Goal: Information Seeking & Learning: Learn about a topic

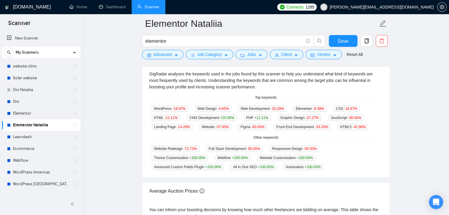
scroll to position [129, 0]
click at [87, 5] on link "Home" at bounding box center [78, 6] width 18 height 5
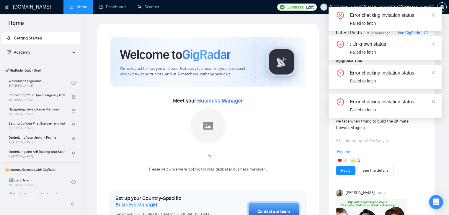
click at [433, 14] on icon "close" at bounding box center [433, 15] width 4 height 4
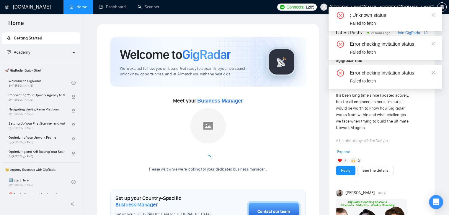
click at [433, 14] on icon "close" at bounding box center [433, 15] width 4 height 4
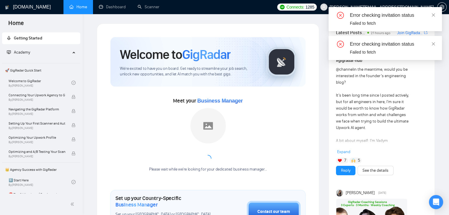
click at [433, 14] on icon "close" at bounding box center [433, 15] width 4 height 4
click at [431, 15] on icon "close" at bounding box center [433, 15] width 4 height 4
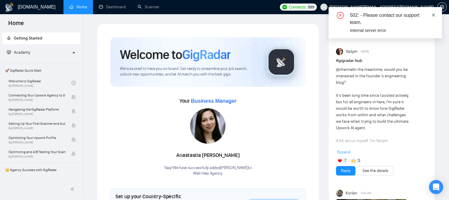
click at [434, 16] on icon "close" at bounding box center [433, 15] width 4 height 4
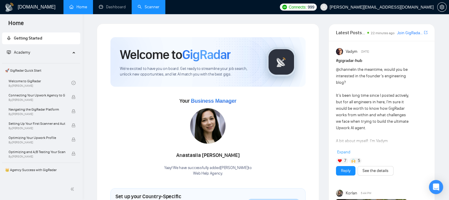
click at [154, 9] on link "Scanner" at bounding box center [148, 6] width 22 height 5
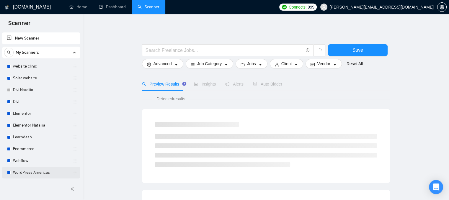
click at [34, 174] on link "WordPress Americas" at bounding box center [41, 173] width 56 height 12
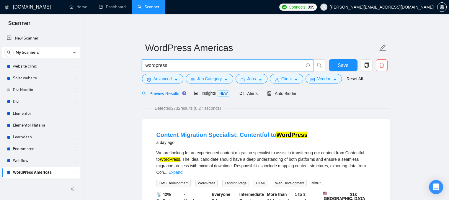
click at [172, 66] on input "wordpress" at bounding box center [223, 65] width 157 height 7
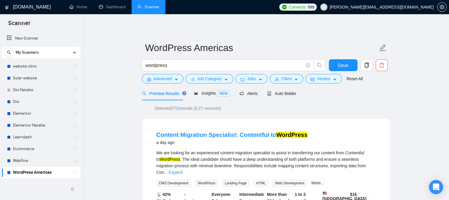
click at [48, 76] on link "Solar website" at bounding box center [41, 78] width 56 height 12
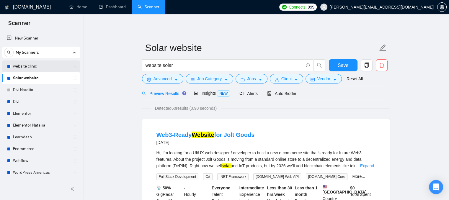
click at [42, 68] on link "website clinic" at bounding box center [41, 66] width 56 height 12
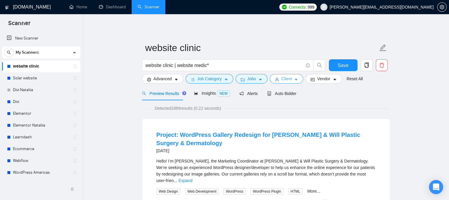
click at [280, 82] on button "Client" at bounding box center [287, 78] width 34 height 9
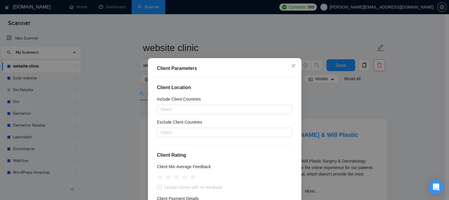
click at [221, 40] on div "Client Parameters Client Location Include Client Countries Select Exclude Clien…" at bounding box center [224, 100] width 449 height 200
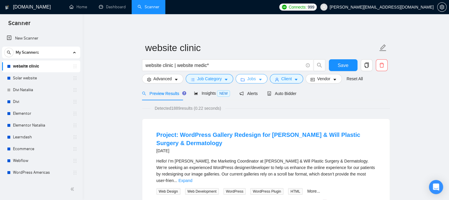
click at [247, 81] on span "Jobs" at bounding box center [251, 79] width 9 height 6
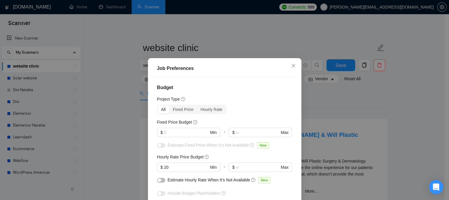
click at [254, 49] on div "Job Preferences Budget Project Type All Fixed Price Hourly Rate Fixed Price Bud…" at bounding box center [224, 100] width 449 height 200
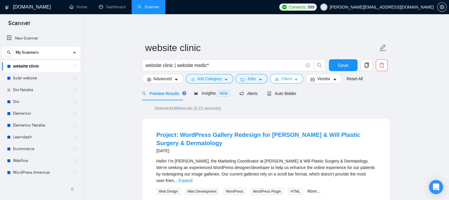
click at [276, 79] on icon "user" at bounding box center [277, 80] width 4 height 4
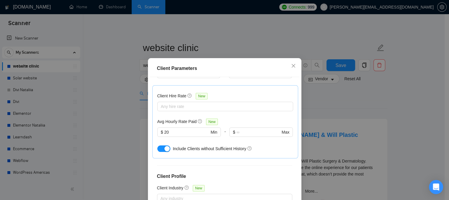
scroll to position [178, 0]
click at [291, 68] on icon "close" at bounding box center [293, 65] width 5 height 5
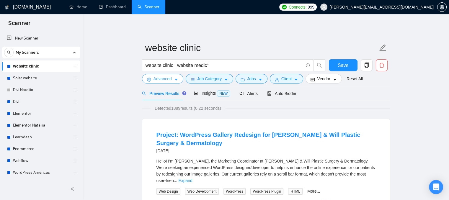
click at [152, 79] on button "Advanced" at bounding box center [162, 78] width 41 height 9
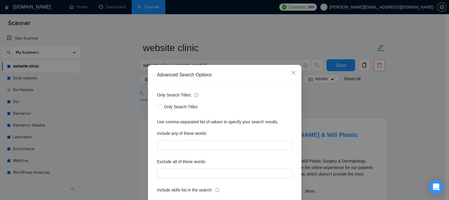
click at [104, 134] on div "Advanced Search Options Only Search Titles: Only Search Titles Use comma-separa…" at bounding box center [224, 100] width 449 height 200
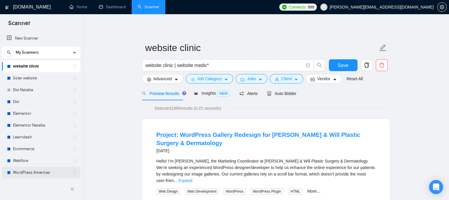
click at [40, 170] on link "WordPress Americas" at bounding box center [41, 173] width 56 height 12
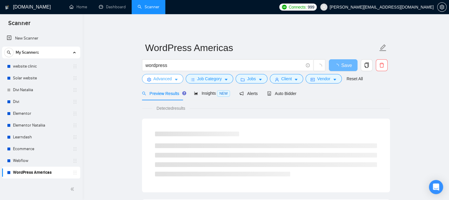
click at [161, 76] on span "Advanced" at bounding box center [162, 79] width 18 height 6
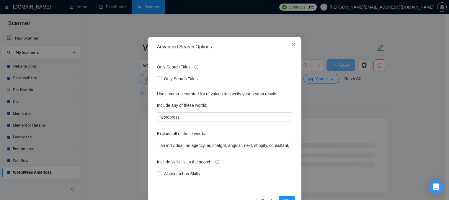
scroll to position [29, 0]
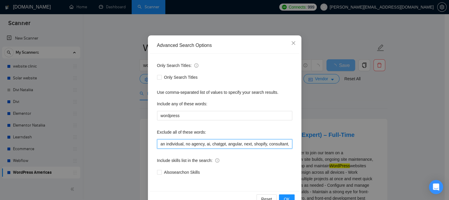
drag, startPoint x: 255, startPoint y: 145, endPoint x: 264, endPoint y: 145, distance: 9.1
click at [263, 146] on input "an individual, no agency, ai, chatgpt, angular, next, shopify, consultant, bitr…" at bounding box center [224, 143] width 135 height 9
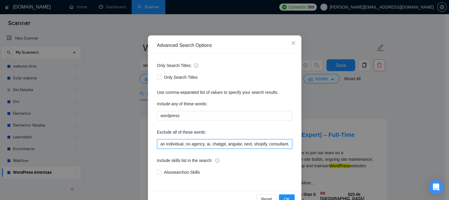
click at [281, 144] on input "an individual, no agency, ai, chatgpt, angular, next, shopify, consultant, bitr…" at bounding box center [224, 143] width 135 height 9
click at [291, 45] on icon "close" at bounding box center [293, 43] width 5 height 5
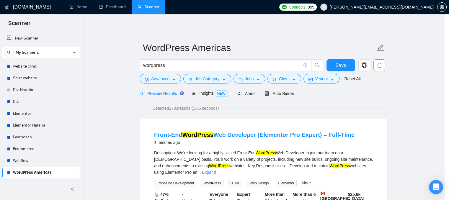
scroll to position [16, 0]
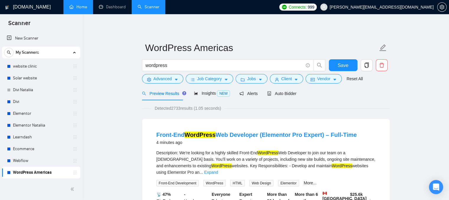
click at [76, 7] on link "Home" at bounding box center [78, 6] width 18 height 5
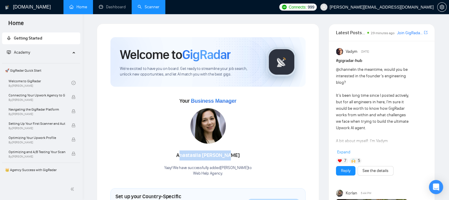
drag, startPoint x: 236, startPoint y: 157, endPoint x: 186, endPoint y: 156, distance: 50.5
click at [186, 156] on div "[PERSON_NAME]" at bounding box center [208, 155] width 88 height 10
click at [168, 149] on div "[PERSON_NAME] Yaay! We have successfully added [PERSON_NAME] to Web Help Agency…" at bounding box center [208, 142] width 88 height 68
click at [150, 6] on link "Scanner" at bounding box center [148, 6] width 22 height 5
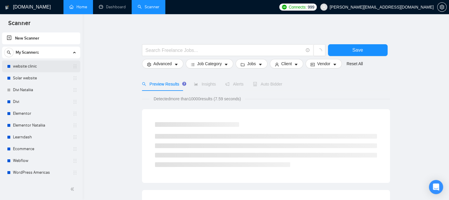
click at [47, 64] on link "website clinic" at bounding box center [41, 66] width 56 height 12
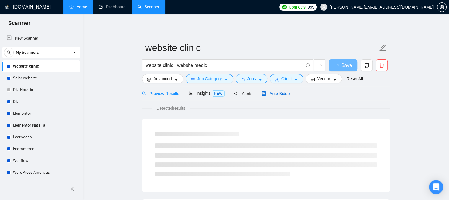
click at [275, 94] on span "Auto Bidder" at bounding box center [276, 93] width 29 height 5
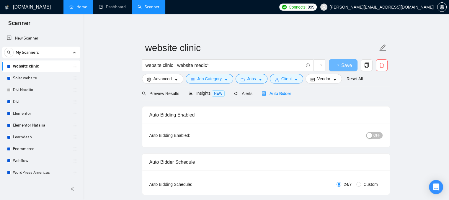
checkbox input "true"
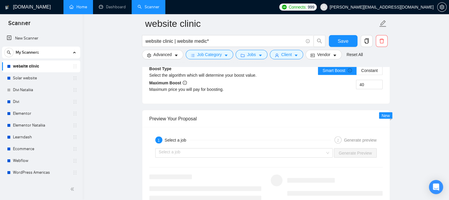
scroll to position [1150, 0]
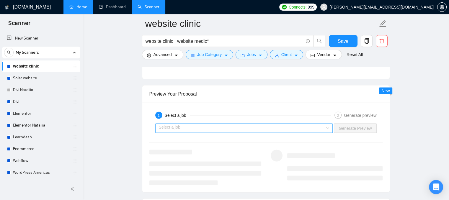
click at [227, 124] on input "search" at bounding box center [242, 128] width 166 height 9
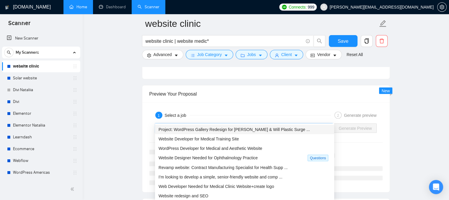
click at [191, 131] on span "Project: WordPress Gallery Redesign for [PERSON_NAME] & Will Plastic Surge ..." at bounding box center [233, 129] width 151 height 5
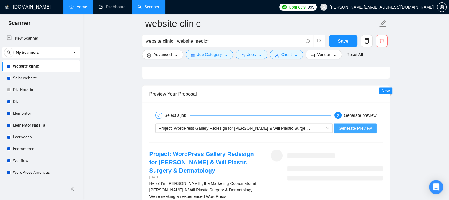
click at [358, 125] on span "Generate Preview" at bounding box center [354, 128] width 33 height 6
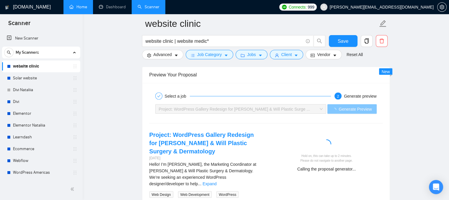
scroll to position [1180, 0]
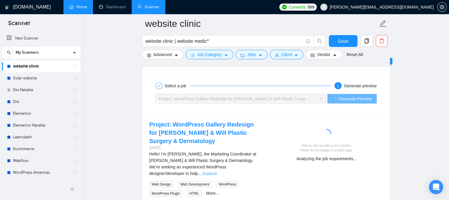
click at [216, 171] on link "Expand" at bounding box center [209, 173] width 14 height 5
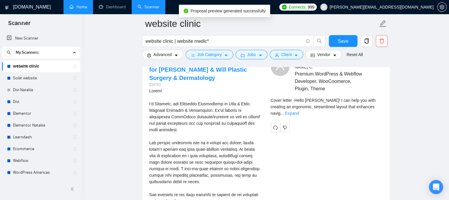
scroll to position [1209, 0]
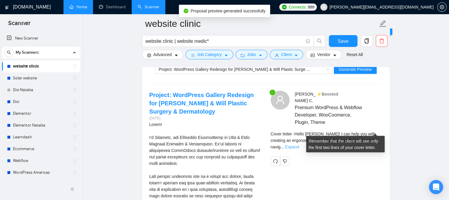
click at [299, 145] on link "Expand" at bounding box center [292, 147] width 14 height 5
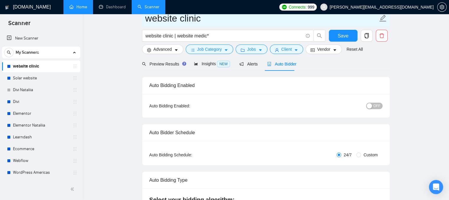
scroll to position [0, 0]
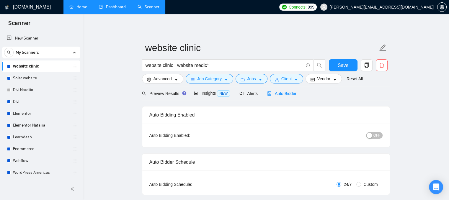
click at [110, 6] on link "Dashboard" at bounding box center [112, 6] width 27 height 5
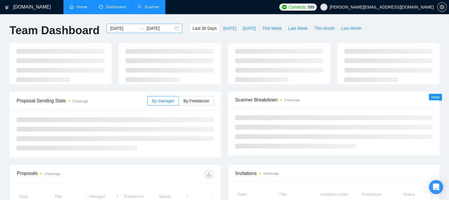
click at [126, 29] on input "[DATE]" at bounding box center [123, 28] width 27 height 6
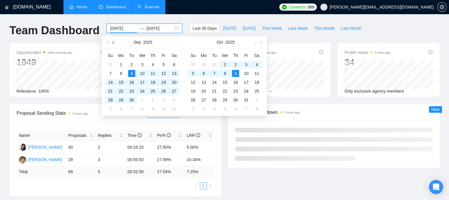
click at [111, 42] on button "button" at bounding box center [113, 42] width 6 height 12
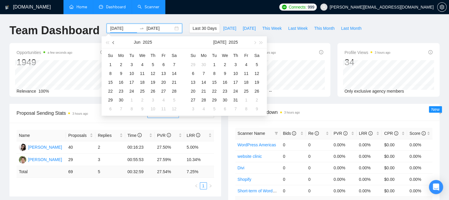
click at [111, 42] on button "button" at bounding box center [113, 42] width 6 height 12
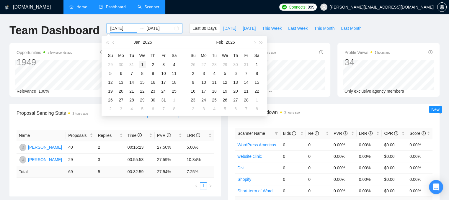
type input "[DATE]"
click at [142, 65] on div "1" at bounding box center [142, 64] width 7 height 7
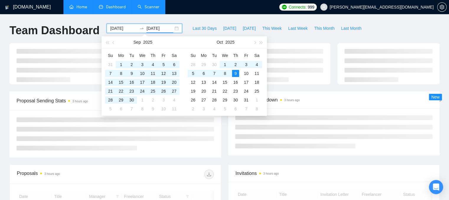
type input "[DATE]"
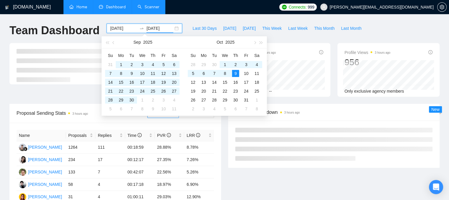
click at [275, 38] on div "Last 30 Days [DATE] [DATE] This Week Last Week This Month Last Month" at bounding box center [277, 33] width 182 height 19
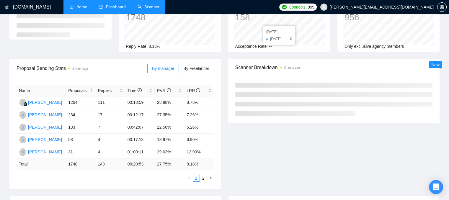
scroll to position [59, 0]
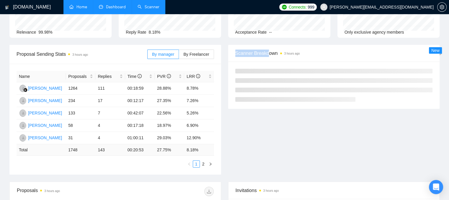
drag, startPoint x: 234, startPoint y: 51, endPoint x: 278, endPoint y: 53, distance: 44.0
click at [278, 53] on div "Scanner Breakdown 3 hours ago" at bounding box center [333, 53] width 211 height 17
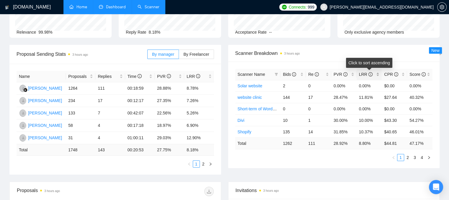
click at [378, 76] on div "LRR" at bounding box center [369, 74] width 21 height 6
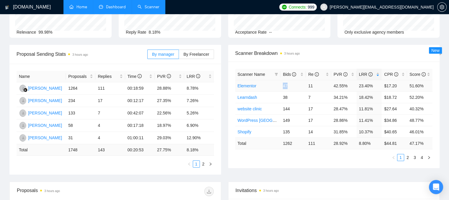
drag, startPoint x: 280, startPoint y: 85, endPoint x: 291, endPoint y: 85, distance: 11.2
click at [291, 85] on td "47" at bounding box center [292, 86] width 25 height 12
click at [314, 86] on td "11" at bounding box center [318, 86] width 25 height 12
drag, startPoint x: 314, startPoint y: 86, endPoint x: 308, endPoint y: 86, distance: 6.5
click at [308, 86] on td "11" at bounding box center [318, 86] width 25 height 12
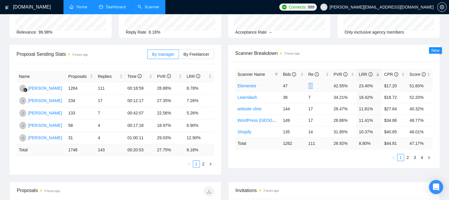
click at [314, 84] on td "11" at bounding box center [318, 86] width 25 height 12
drag, startPoint x: 356, startPoint y: 87, endPoint x: 370, endPoint y: 87, distance: 14.7
click at [370, 87] on tr "Elementor 47 11 42.55% 23.40% $17.20 51.60%" at bounding box center [333, 86] width 197 height 12
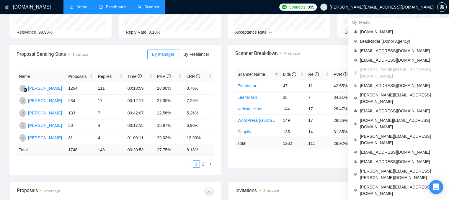
click at [387, 7] on span "[PERSON_NAME][EMAIL_ADDRESS][DOMAIN_NAME]" at bounding box center [381, 7] width 104 height 0
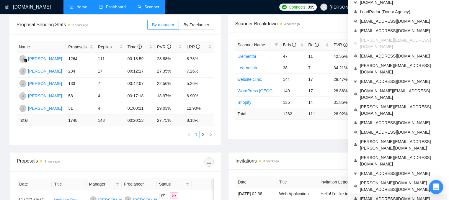
scroll to position [147, 0]
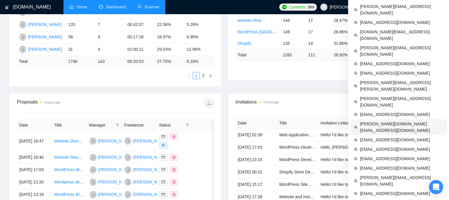
click at [370, 121] on span "[PERSON_NAME][DOMAIN_NAME][EMAIL_ADDRESS][DOMAIN_NAME]" at bounding box center [401, 127] width 83 height 13
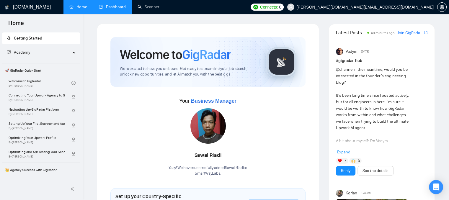
click at [112, 6] on link "Dashboard" at bounding box center [112, 6] width 27 height 5
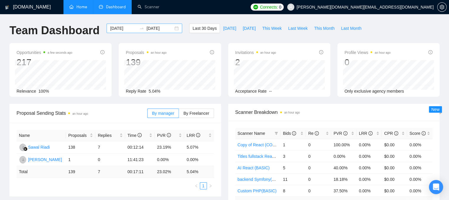
click at [120, 29] on input "[DATE]" at bounding box center [123, 28] width 27 height 6
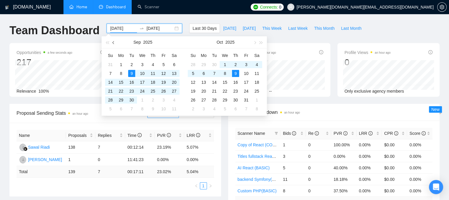
click at [115, 42] on button "button" at bounding box center [113, 42] width 6 height 12
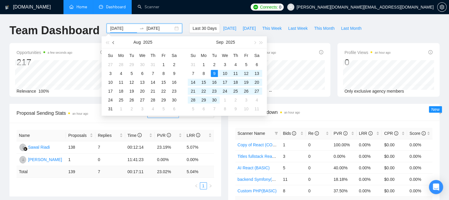
click at [115, 42] on button "button" at bounding box center [113, 42] width 6 height 12
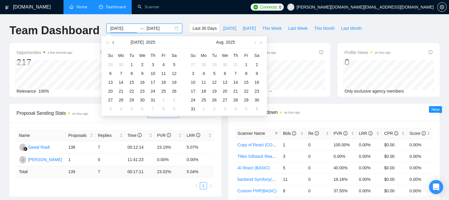
click at [115, 42] on button "button" at bounding box center [113, 42] width 6 height 12
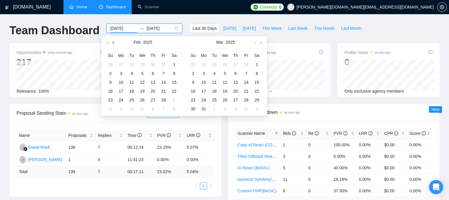
click at [115, 42] on button "button" at bounding box center [113, 42] width 6 height 12
type input "[DATE]"
click at [143, 64] on div "1" at bounding box center [142, 64] width 7 height 7
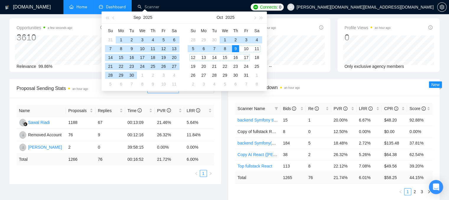
scroll to position [29, 0]
type input "[DATE]"
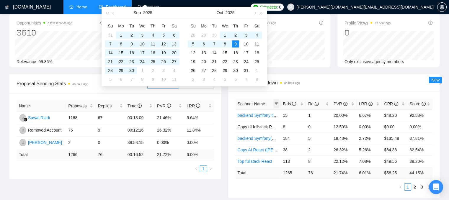
click at [278, 105] on span at bounding box center [276, 103] width 6 height 9
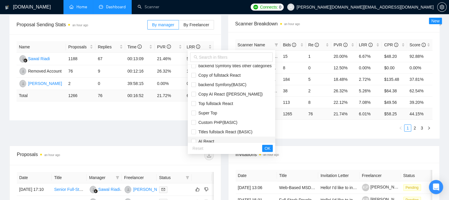
scroll to position [0, 0]
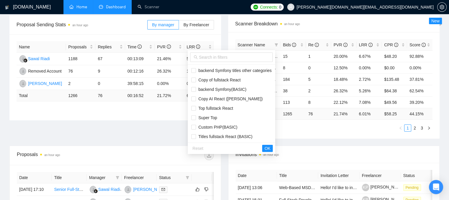
click at [407, 7] on span "[PERSON_NAME][DOMAIN_NAME][EMAIL_ADDRESS][DOMAIN_NAME]" at bounding box center [364, 7] width 137 height 0
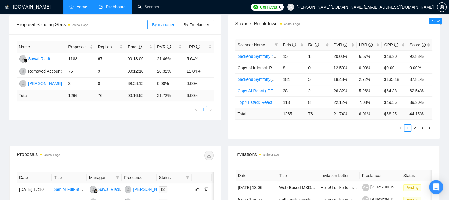
click at [415, 7] on span "[PERSON_NAME][DOMAIN_NAME][EMAIL_ADDRESS][DOMAIN_NAME]" at bounding box center [364, 7] width 137 height 0
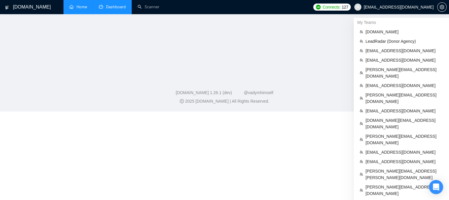
click at [112, 6] on link "Dashboard" at bounding box center [112, 6] width 27 height 5
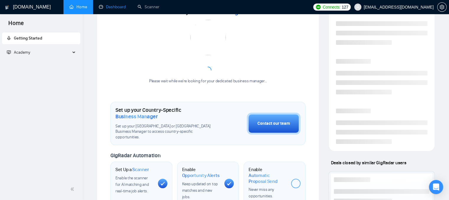
scroll to position [171, 0]
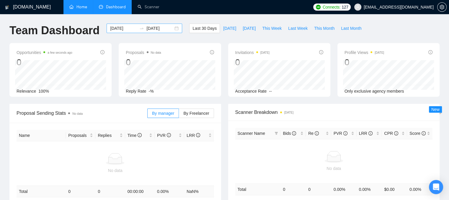
click at [116, 25] on input "[DATE]" at bounding box center [123, 28] width 27 height 6
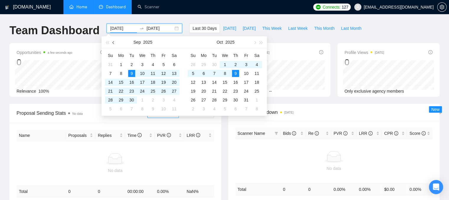
click at [115, 40] on button "button" at bounding box center [113, 42] width 6 height 12
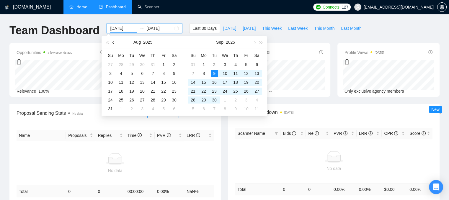
click at [116, 44] on button "button" at bounding box center [113, 42] width 6 height 12
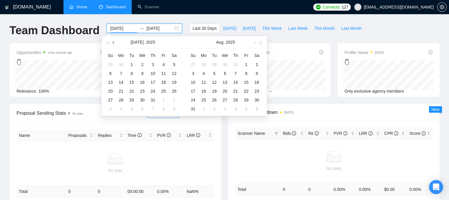
click at [116, 44] on button "button" at bounding box center [113, 42] width 6 height 12
click at [116, 43] on button "button" at bounding box center [113, 42] width 6 height 12
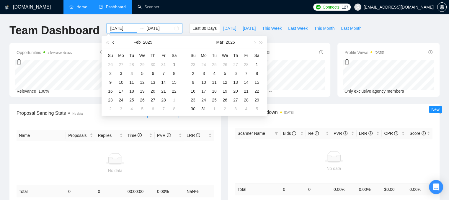
click at [116, 43] on button "button" at bounding box center [113, 42] width 6 height 12
type input "[DATE]"
click at [145, 64] on div "1" at bounding box center [142, 64] width 7 height 7
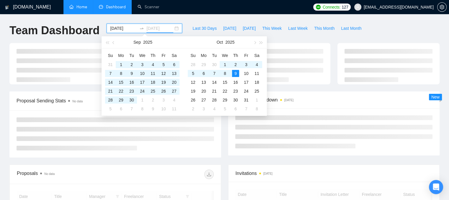
type input "[DATE]"
click at [367, 36] on div "Team Dashboard [DATE] [DATE] Last 30 Days [DATE] [DATE] This Week Last Week Thi…" at bounding box center [224, 33] width 437 height 19
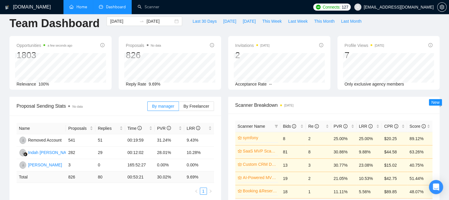
scroll to position [29, 0]
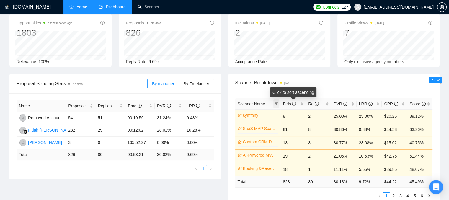
click at [277, 104] on icon "filter" at bounding box center [276, 103] width 3 height 3
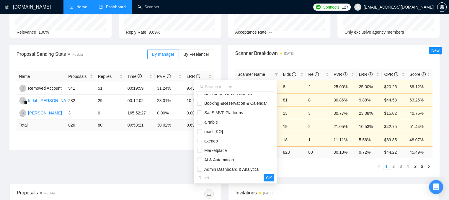
scroll to position [0, 0]
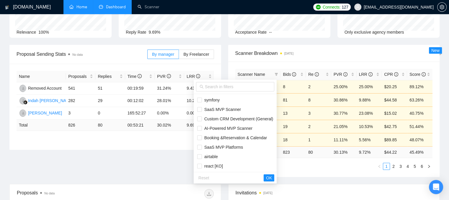
click at [383, 7] on span "[EMAIL_ADDRESS][DOMAIN_NAME]" at bounding box center [398, 7] width 70 height 0
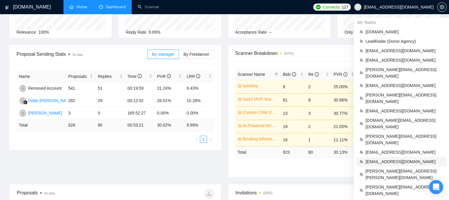
click at [389, 158] on span "[EMAIL_ADDRESS][DOMAIN_NAME]" at bounding box center [404, 161] width 78 height 6
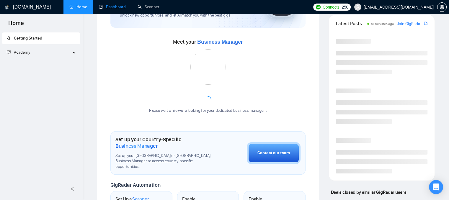
scroll to position [142, 0]
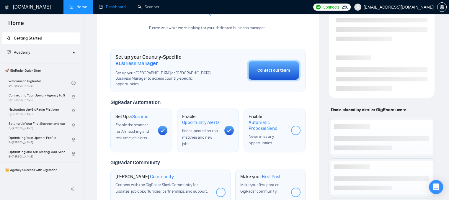
click at [107, 9] on link "Dashboard" at bounding box center [112, 6] width 27 height 5
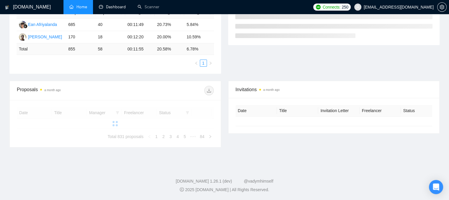
type input "[DATE]"
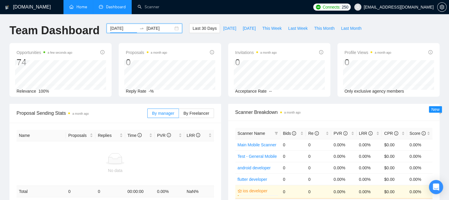
click at [116, 28] on input "[DATE]" at bounding box center [123, 28] width 27 height 6
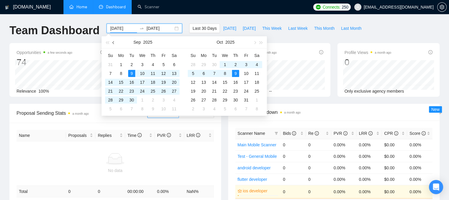
click at [114, 43] on span "button" at bounding box center [113, 42] width 3 height 3
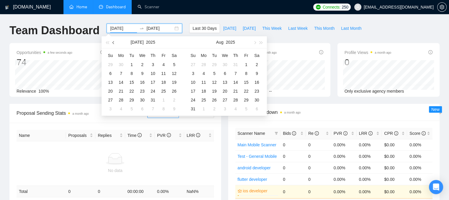
click at [114, 43] on span "button" at bounding box center [113, 42] width 3 height 3
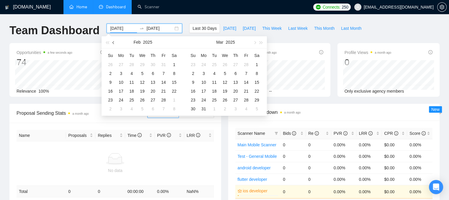
click at [114, 43] on span "button" at bounding box center [113, 42] width 3 height 3
type input "[DATE]"
click at [142, 66] on div "1" at bounding box center [142, 64] width 7 height 7
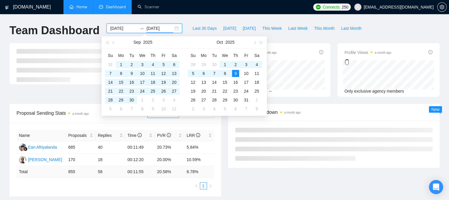
click at [336, 94] on div "Profile Views a month ago 0 Only exclusive agency members" at bounding box center [388, 70] width 109 height 54
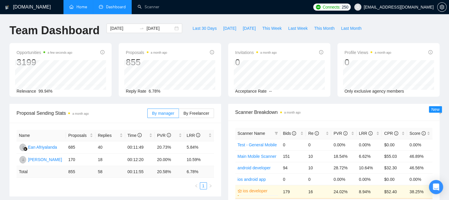
scroll to position [29, 0]
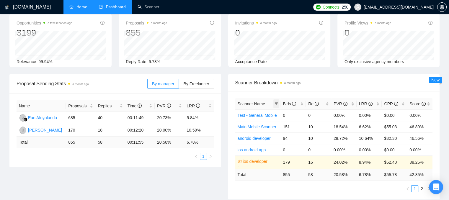
click at [276, 105] on icon "filter" at bounding box center [276, 103] width 3 height 3
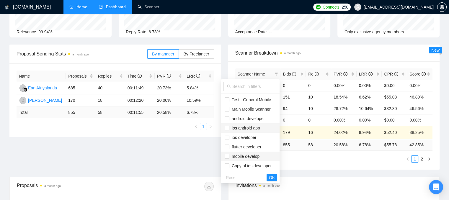
scroll to position [88, 0]
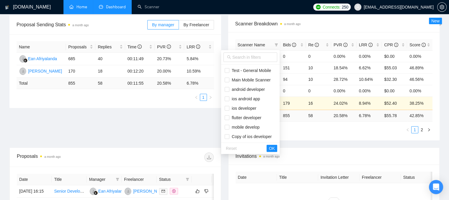
click at [227, 31] on div "Scanner Breakdown a month ago Scanner Name Bids Re PVR LRR CPR Score Test - Gen…" at bounding box center [333, 77] width 219 height 125
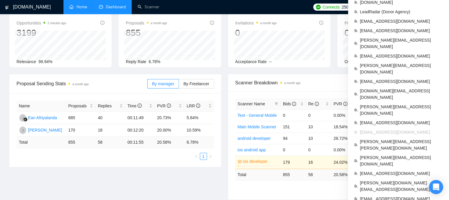
scroll to position [59, 0]
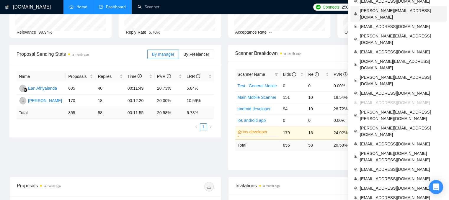
drag, startPoint x: 366, startPoint y: 11, endPoint x: 336, endPoint y: 31, distance: 36.2
click at [366, 11] on span "[PERSON_NAME][EMAIL_ADDRESS][DOMAIN_NAME]" at bounding box center [401, 13] width 83 height 13
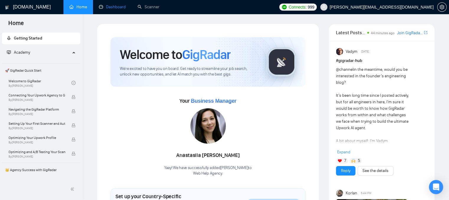
click at [113, 7] on link "Dashboard" at bounding box center [112, 6] width 27 height 5
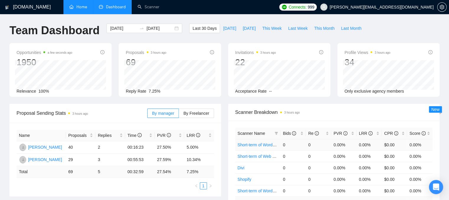
click at [247, 144] on link "Short-term of WordPress Americas" at bounding box center [269, 144] width 64 height 5
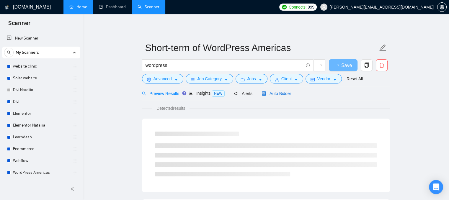
click at [271, 96] on span "Auto Bidder" at bounding box center [276, 93] width 29 height 5
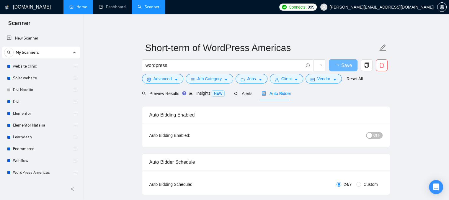
radio input "false"
radio input "true"
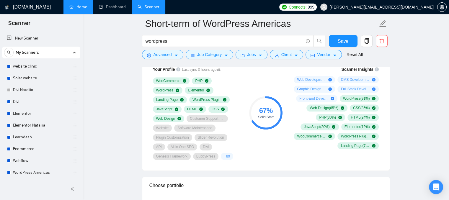
scroll to position [501, 0]
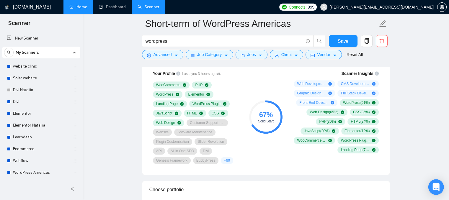
click at [437, 191] on div "Open Intercom Messenger" at bounding box center [436, 187] width 16 height 16
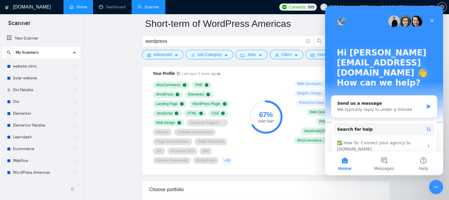
scroll to position [0, 0]
click at [378, 162] on button "Messages" at bounding box center [383, 164] width 39 height 24
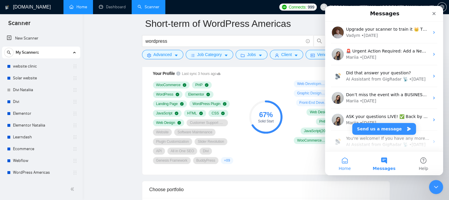
click at [347, 162] on button "Home" at bounding box center [344, 164] width 39 height 24
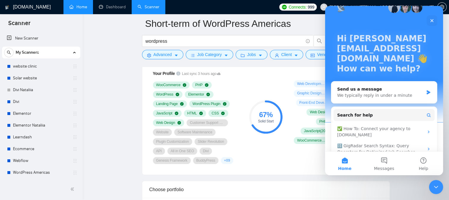
scroll to position [15, 0]
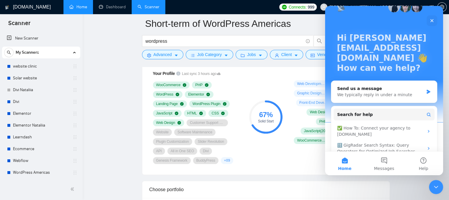
click at [435, 183] on icon "Close Intercom Messenger" at bounding box center [434, 186] width 7 height 7
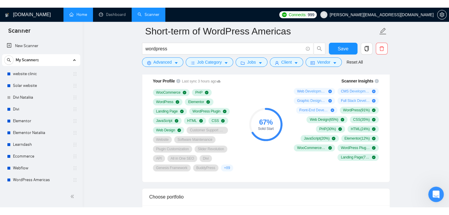
scroll to position [0, 0]
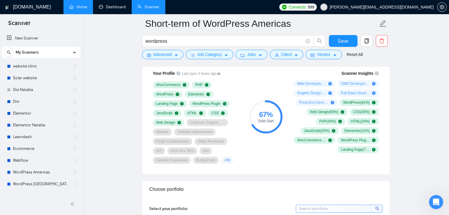
drag, startPoint x: 112, startPoint y: 9, endPoint x: 72, endPoint y: 0, distance: 41.1
click at [112, 9] on link "Dashboard" at bounding box center [112, 6] width 27 height 5
click at [84, 8] on link "Home" at bounding box center [78, 6] width 18 height 5
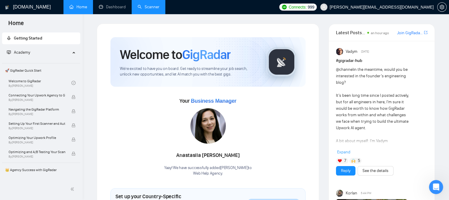
click at [142, 8] on link "Scanner" at bounding box center [148, 6] width 22 height 5
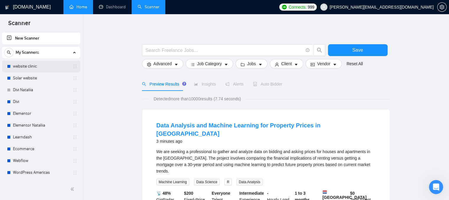
click at [33, 68] on link "website clinic" at bounding box center [41, 66] width 56 height 12
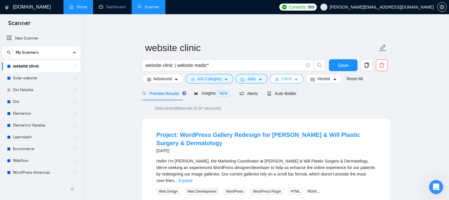
click at [278, 81] on button "Client" at bounding box center [287, 78] width 34 height 9
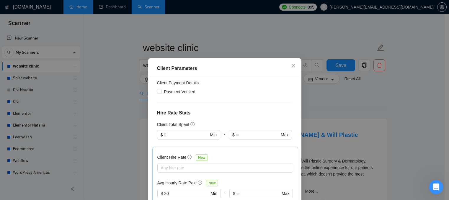
scroll to position [147, 0]
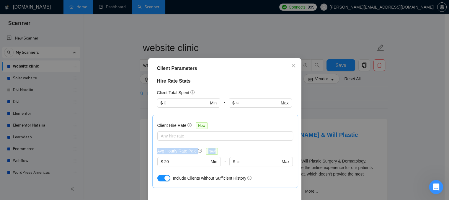
drag, startPoint x: 155, startPoint y: 150, endPoint x: 197, endPoint y: 155, distance: 42.8
click at [197, 155] on div "Avg Hourly Rate Paid New $ 20 Min - $ Max" at bounding box center [225, 161] width 136 height 26
click at [242, 147] on div "Client Hire Rate New Any hire rate Avg Hourly Rate Paid New $ 20 Min - $ Max In…" at bounding box center [225, 151] width 136 height 63
click at [289, 62] on span "Close" at bounding box center [293, 66] width 16 height 16
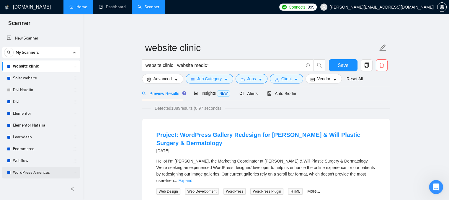
click at [39, 172] on link "WordPress Americas" at bounding box center [41, 173] width 56 height 12
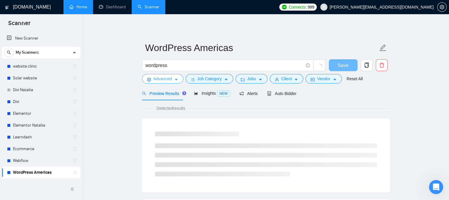
click at [160, 78] on span "Advanced" at bounding box center [162, 79] width 18 height 6
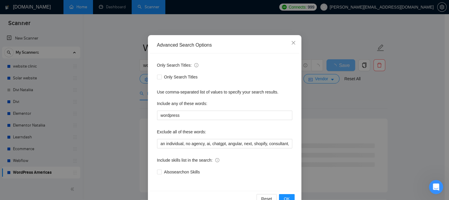
scroll to position [45, 0]
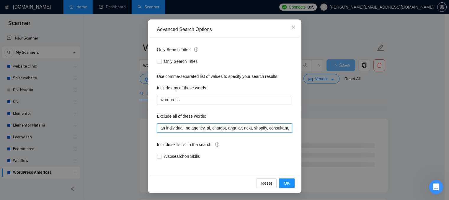
click at [157, 128] on input "an individual, no agency, ai, chatgpt, angular, next, shopify, consultant, bitr…" at bounding box center [224, 127] width 135 height 9
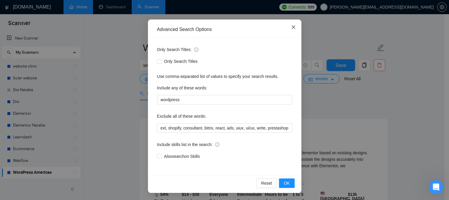
scroll to position [0, 0]
click at [291, 27] on icon "close" at bounding box center [293, 27] width 4 height 4
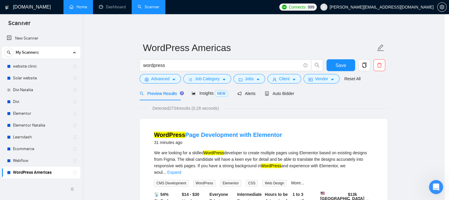
scroll to position [16, 0]
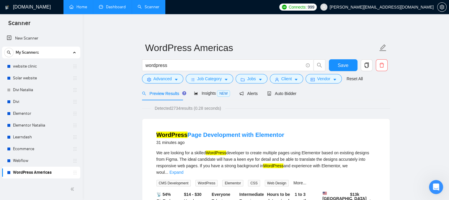
click at [110, 9] on link "Dashboard" at bounding box center [112, 6] width 27 height 5
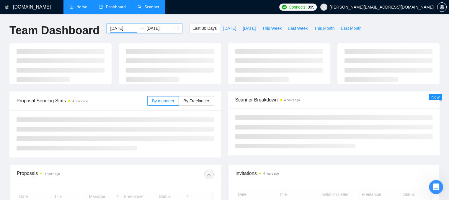
click at [119, 29] on input "[DATE]" at bounding box center [123, 28] width 27 height 6
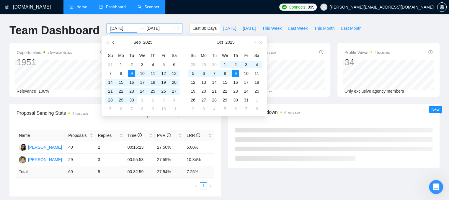
click at [111, 42] on button "button" at bounding box center [113, 42] width 6 height 12
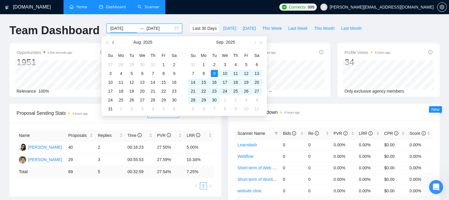
click at [111, 42] on button "button" at bounding box center [113, 42] width 6 height 12
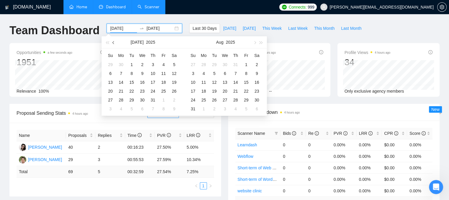
click at [111, 42] on button "button" at bounding box center [113, 42] width 6 height 12
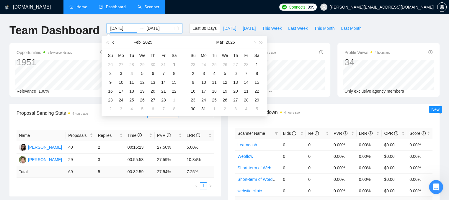
click at [111, 42] on button "button" at bounding box center [113, 42] width 6 height 12
type input "[DATE]"
click at [224, 64] on div "1" at bounding box center [224, 64] width 7 height 7
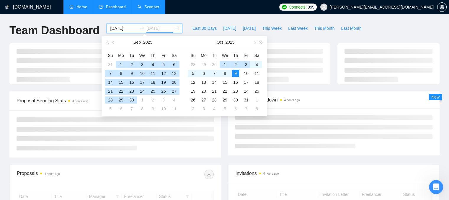
type input "[DATE]"
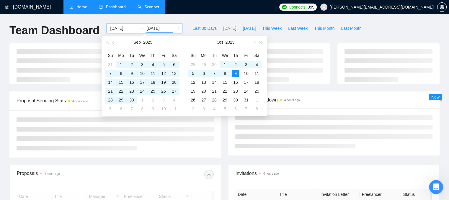
click at [305, 89] on div at bounding box center [224, 67] width 437 height 48
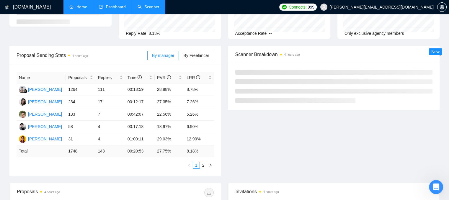
scroll to position [59, 0]
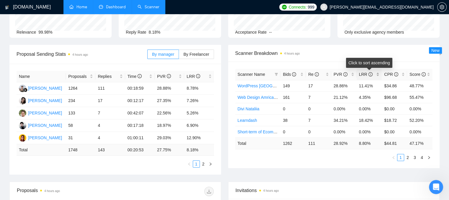
click at [377, 75] on div "LRR" at bounding box center [369, 74] width 21 height 6
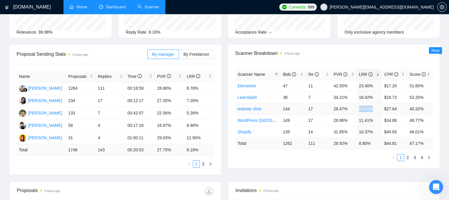
drag, startPoint x: 370, startPoint y: 109, endPoint x: 359, endPoint y: 108, distance: 11.2
click at [359, 108] on td "11.81%" at bounding box center [368, 109] width 25 height 12
click at [275, 75] on icon "filter" at bounding box center [276, 74] width 3 height 3
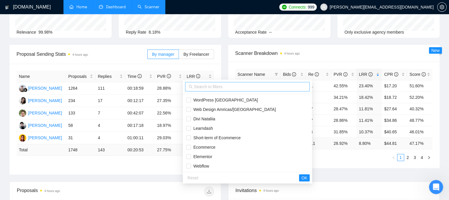
click at [246, 89] on input "text" at bounding box center [250, 86] width 112 height 6
click at [201, 88] on input "text" at bounding box center [250, 86] width 112 height 6
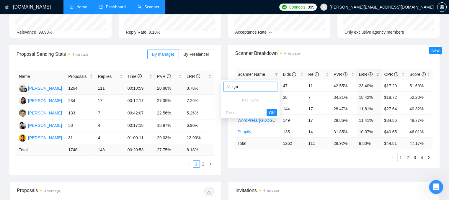
type input "ц"
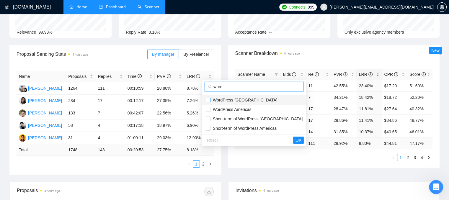
type input "word"
click at [208, 99] on input "checkbox" at bounding box center [208, 100] width 5 height 5
checkbox input "true"
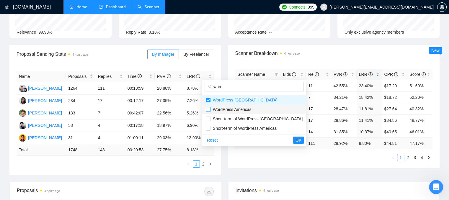
click at [208, 107] on input "checkbox" at bounding box center [208, 109] width 5 height 5
checkbox input "true"
click at [295, 138] on span "OK" at bounding box center [298, 140] width 6 height 6
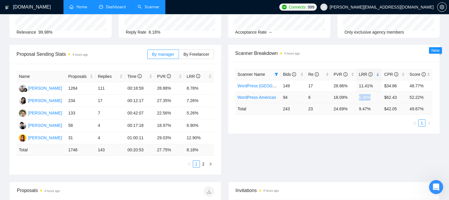
drag, startPoint x: 368, startPoint y: 98, endPoint x: 359, endPoint y: 98, distance: 9.5
click at [359, 98] on td "6.38%" at bounding box center [368, 97] width 25 height 12
drag, startPoint x: 370, startPoint y: 86, endPoint x: 360, endPoint y: 84, distance: 10.8
click at [360, 84] on td "11.41%" at bounding box center [368, 86] width 25 height 12
click at [356, 85] on td "11.41%" at bounding box center [368, 86] width 25 height 12
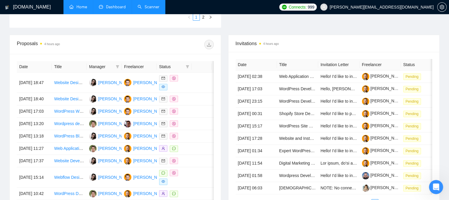
scroll to position [206, 0]
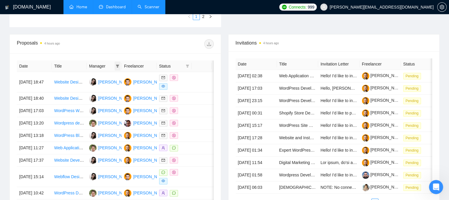
click at [118, 66] on icon "filter" at bounding box center [117, 66] width 3 height 3
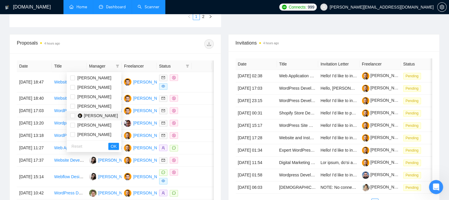
click at [91, 115] on span "[PERSON_NAME]" at bounding box center [101, 115] width 34 height 5
checkbox input "true"
click at [112, 147] on span "OK" at bounding box center [114, 146] width 6 height 6
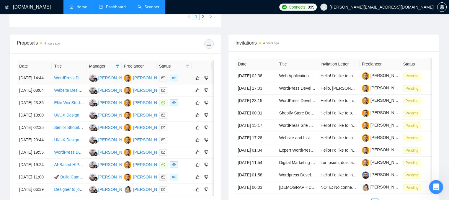
click at [183, 84] on td at bounding box center [174, 78] width 35 height 12
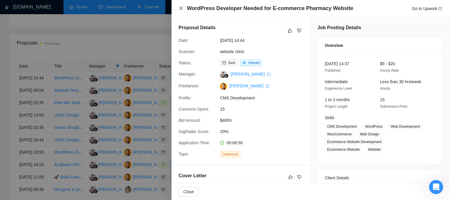
click at [183, 7] on icon "close" at bounding box center [180, 8] width 5 height 5
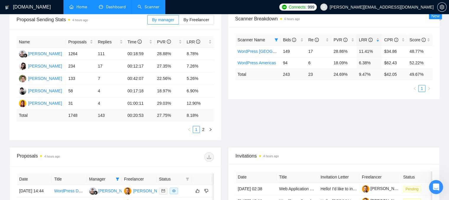
scroll to position [59, 0]
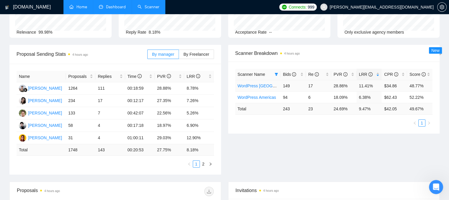
click at [251, 87] on link "WordPress [GEOGRAPHIC_DATA]" at bounding box center [269, 85] width 65 height 5
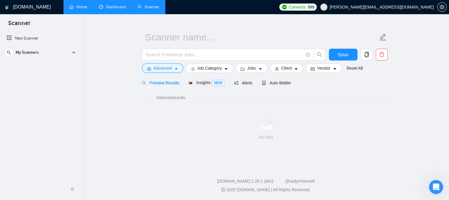
scroll to position [11, 0]
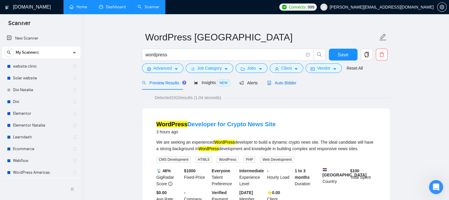
click at [268, 83] on icon "robot" at bounding box center [269, 83] width 4 height 4
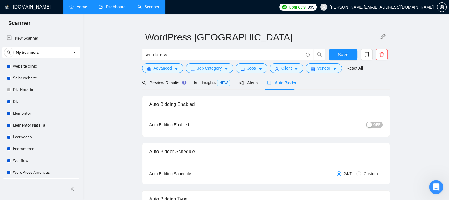
radio input "false"
radio input "true"
checkbox input "true"
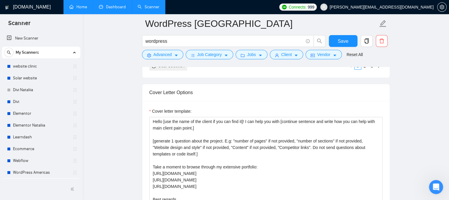
scroll to position [777, 0]
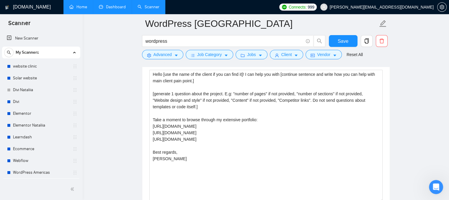
click at [103, 9] on link "Dashboard" at bounding box center [112, 6] width 27 height 5
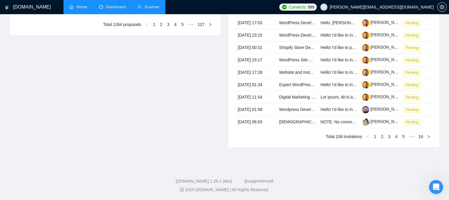
type input "[DATE]"
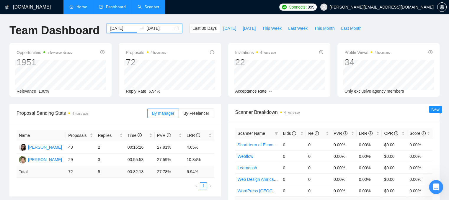
click at [122, 28] on input "[DATE]" at bounding box center [123, 28] width 27 height 6
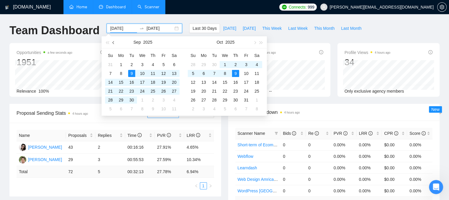
click at [112, 41] on button "button" at bounding box center [113, 42] width 6 height 12
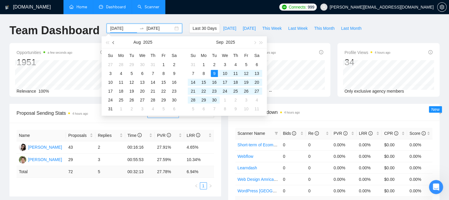
click at [112, 41] on button "button" at bounding box center [113, 42] width 6 height 12
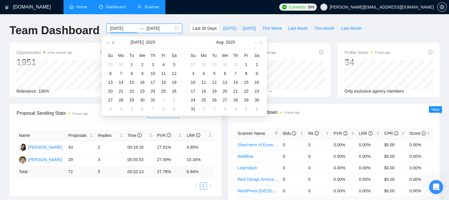
click at [112, 41] on button "button" at bounding box center [113, 42] width 6 height 12
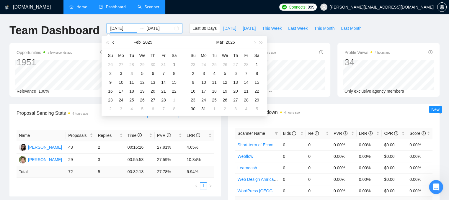
click at [112, 41] on button "button" at bounding box center [113, 42] width 6 height 12
type input "[DATE]"
click at [142, 64] on div "1" at bounding box center [142, 64] width 7 height 7
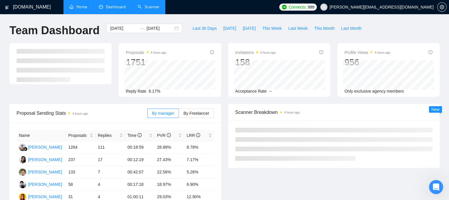
scroll to position [29, 0]
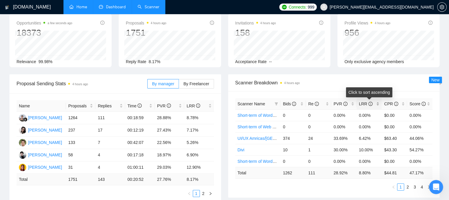
click at [379, 104] on div "LRR" at bounding box center [369, 104] width 21 height 6
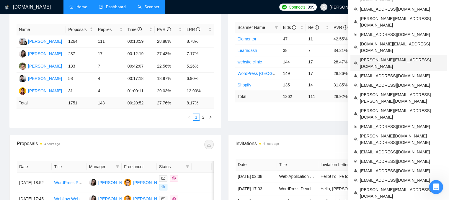
scroll to position [88, 0]
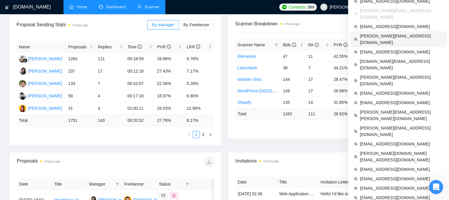
click at [372, 33] on span "[PERSON_NAME][EMAIL_ADDRESS][DOMAIN_NAME]" at bounding box center [401, 39] width 83 height 13
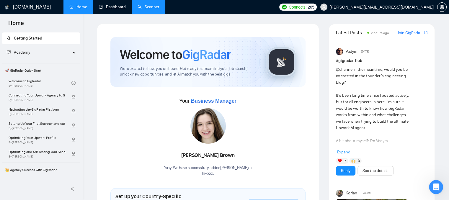
drag, startPoint x: 110, startPoint y: 4, endPoint x: 161, endPoint y: 0, distance: 51.5
click at [111, 5] on link "Dashboard" at bounding box center [112, 6] width 27 height 5
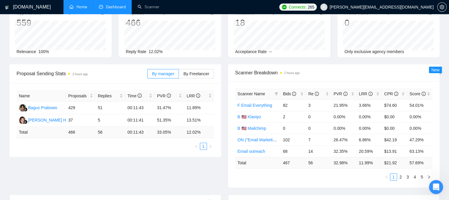
scroll to position [29, 0]
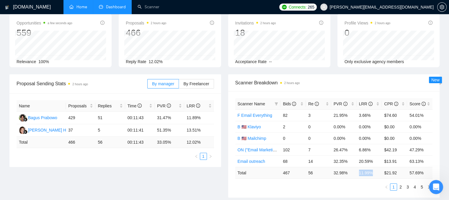
drag, startPoint x: 358, startPoint y: 173, endPoint x: 374, endPoint y: 178, distance: 16.3
click at [374, 178] on div "Scanner Name Bids Re PVR LRR CPR Score F Email Everything 82 3 21.95% 3.66% $74…" at bounding box center [333, 144] width 197 height 92
click at [378, 104] on div "LRR" at bounding box center [369, 104] width 21 height 6
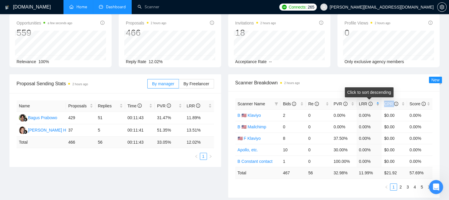
click at [378, 104] on div "LRR" at bounding box center [369, 104] width 21 height 6
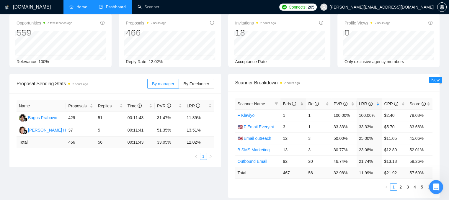
click at [302, 105] on div "Bids" at bounding box center [293, 104] width 21 height 6
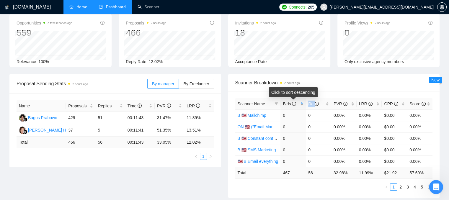
click at [302, 105] on div "Bids" at bounding box center [293, 104] width 21 height 6
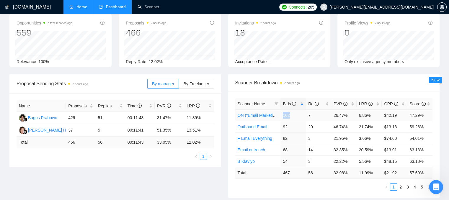
drag, startPoint x: 283, startPoint y: 116, endPoint x: 293, endPoint y: 116, distance: 9.7
click at [293, 116] on td "102" at bounding box center [292, 115] width 25 height 12
drag, startPoint x: 370, startPoint y: 114, endPoint x: 357, endPoint y: 114, distance: 12.7
click at [357, 114] on td "6.86%" at bounding box center [368, 115] width 25 height 12
click at [378, 103] on div "LRR" at bounding box center [369, 104] width 21 height 6
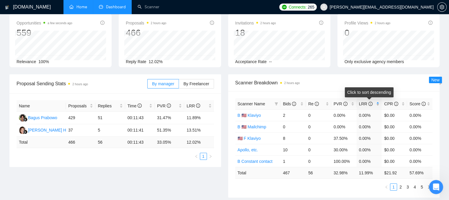
click at [378, 103] on div "LRR" at bounding box center [369, 104] width 21 height 6
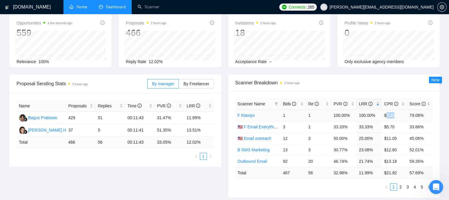
drag, startPoint x: 385, startPoint y: 116, endPoint x: 395, endPoint y: 114, distance: 9.9
click at [395, 114] on td "$2.40" at bounding box center [393, 115] width 25 height 12
click at [245, 116] on link "F Klaviyo" at bounding box center [245, 115] width 17 height 5
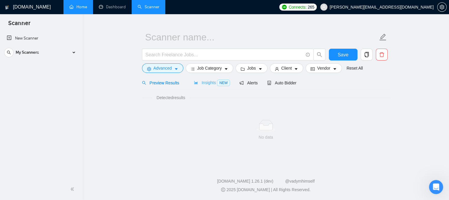
scroll to position [11, 0]
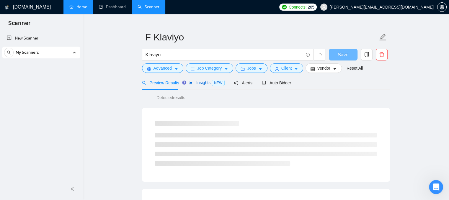
click at [192, 85] on div "Insights NEW" at bounding box center [206, 82] width 36 height 7
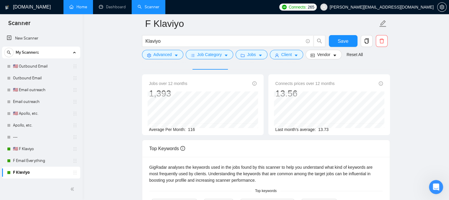
scroll to position [158, 0]
